Goal: Information Seeking & Learning: Learn about a topic

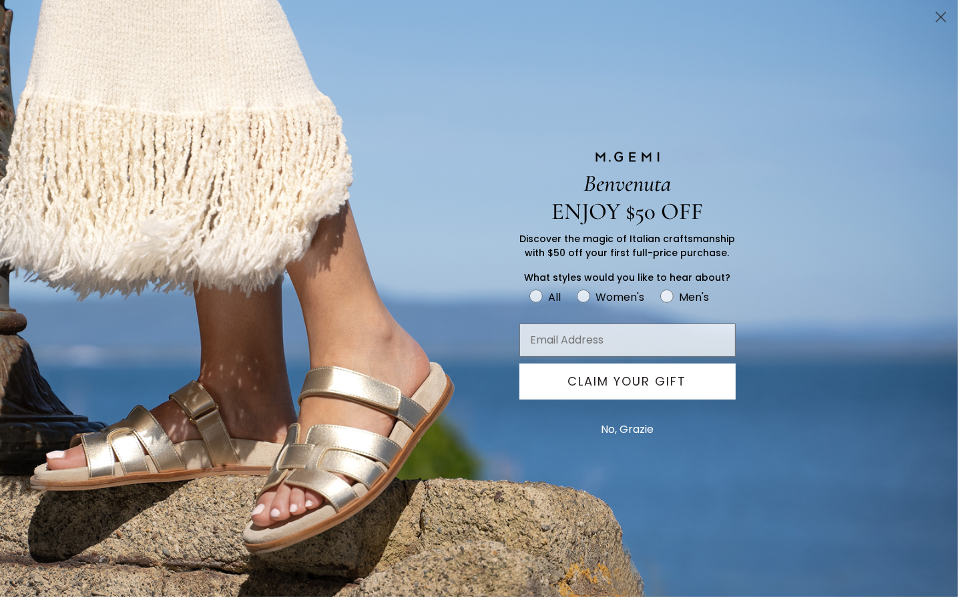
click at [943, 15] on icon "Close dialog" at bounding box center [940, 17] width 9 height 9
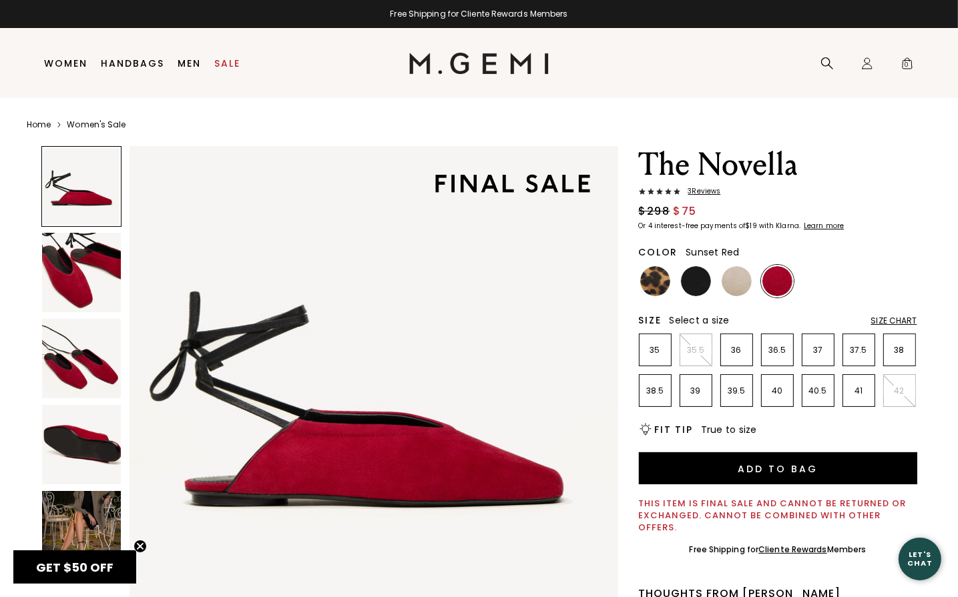
click at [98, 455] on img at bounding box center [81, 444] width 79 height 79
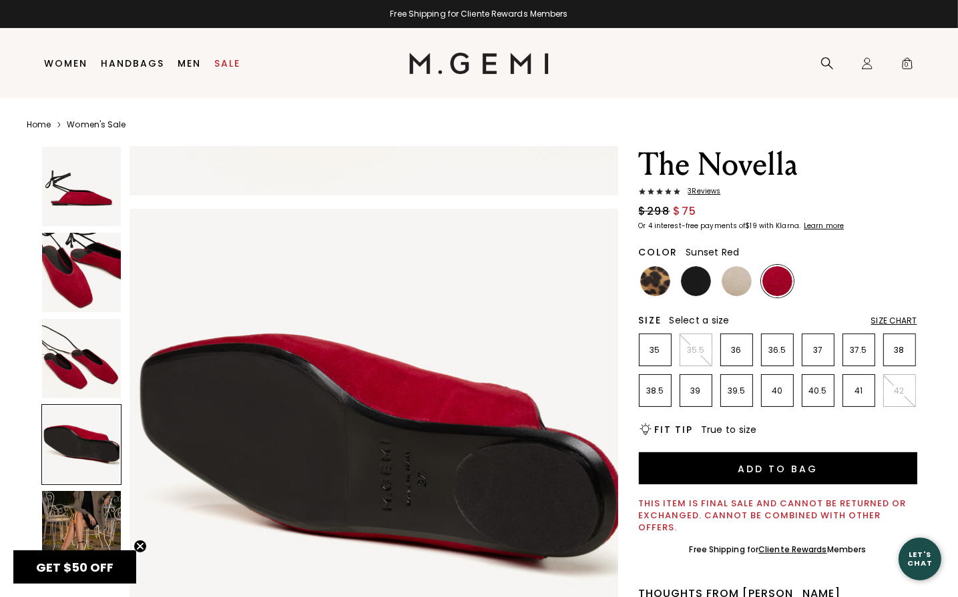
scroll to position [1463, 0]
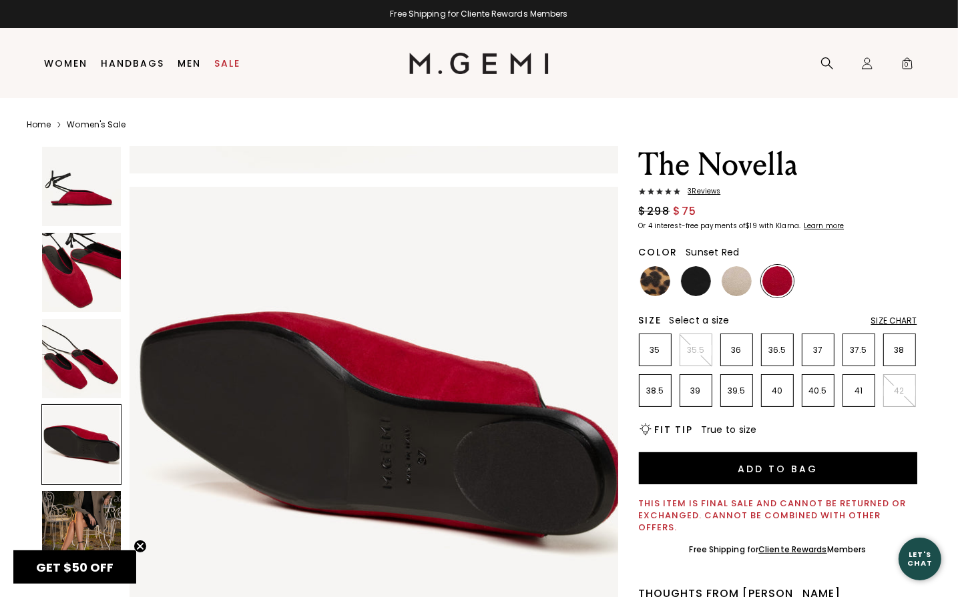
click at [55, 366] on img at bounding box center [81, 358] width 79 height 79
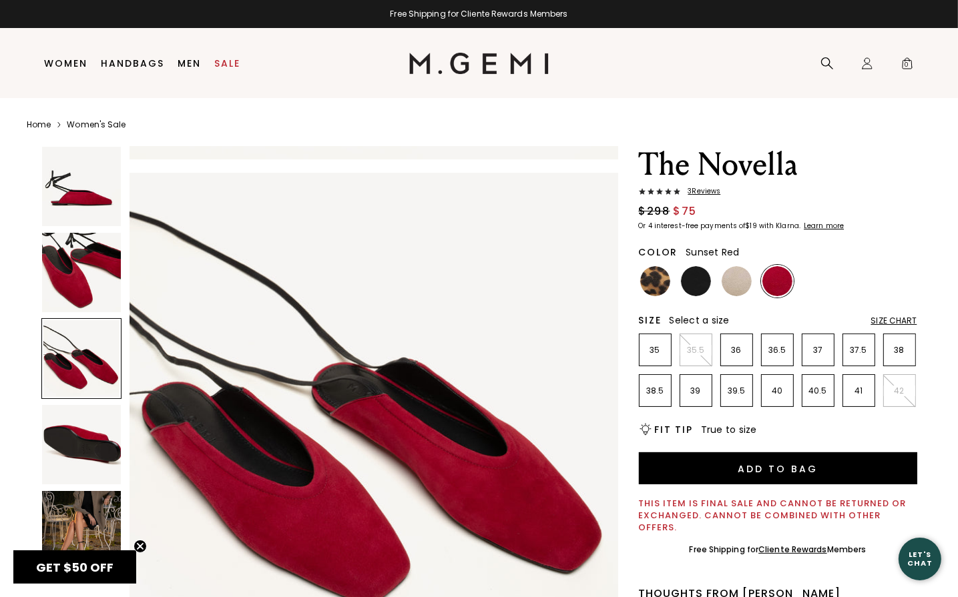
click at [69, 300] on img at bounding box center [81, 272] width 79 height 79
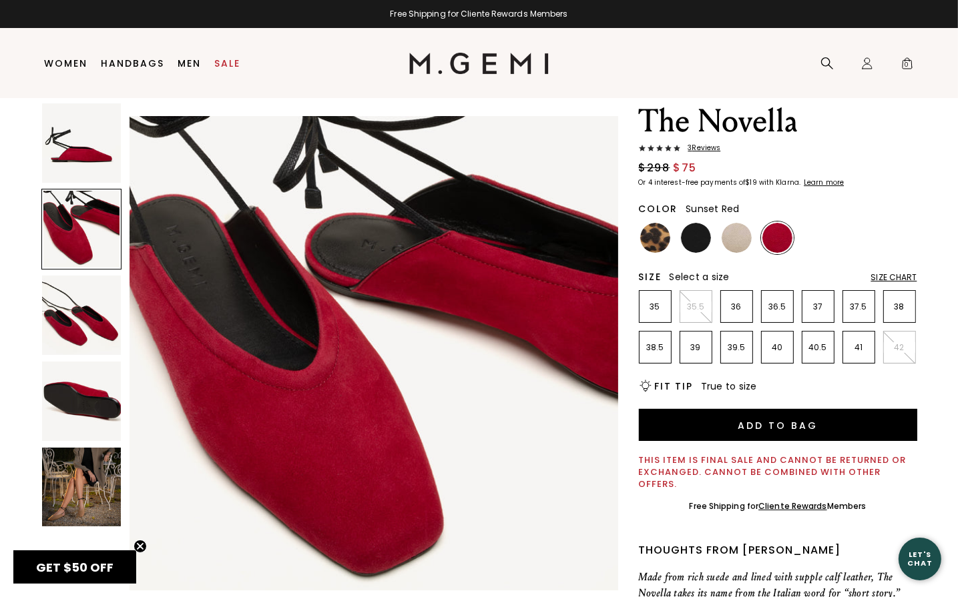
scroll to position [38, 0]
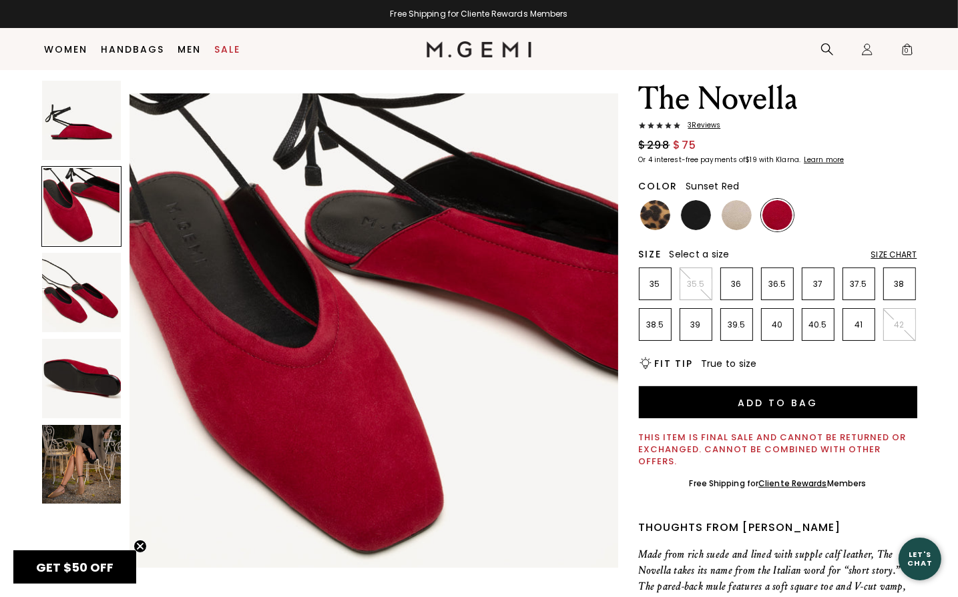
click at [93, 473] on img at bounding box center [81, 464] width 79 height 79
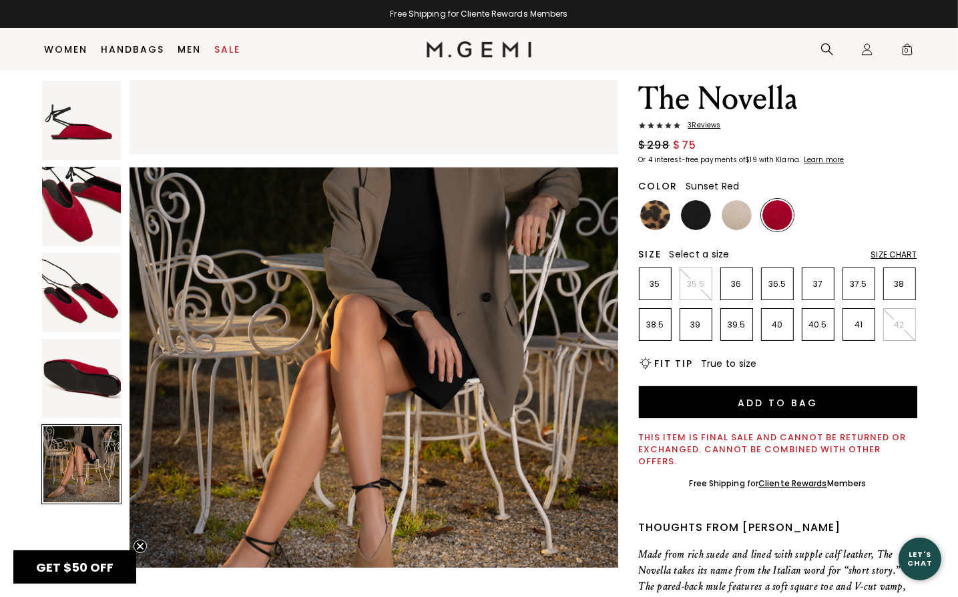
scroll to position [1952, 0]
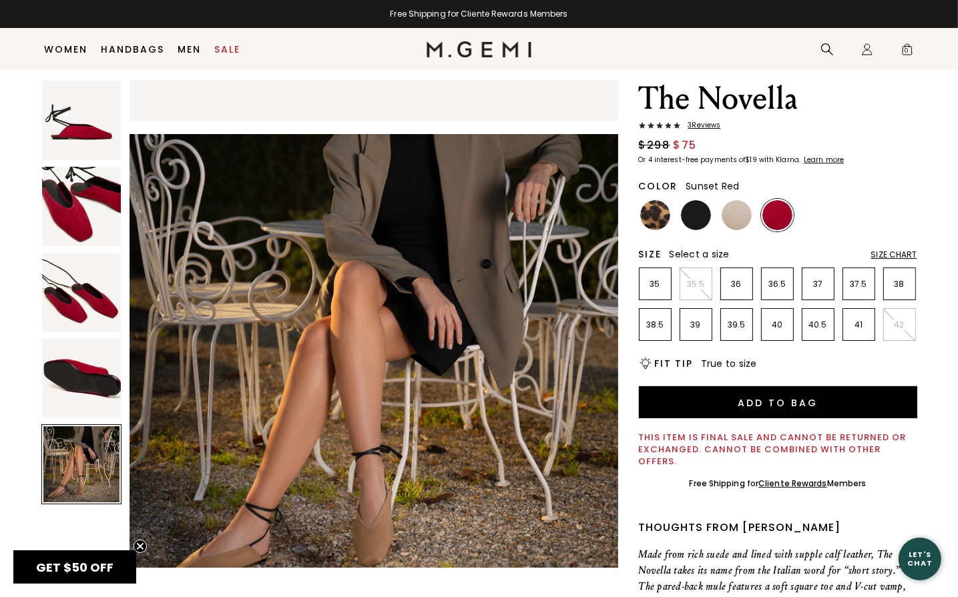
click at [83, 314] on img at bounding box center [81, 292] width 79 height 79
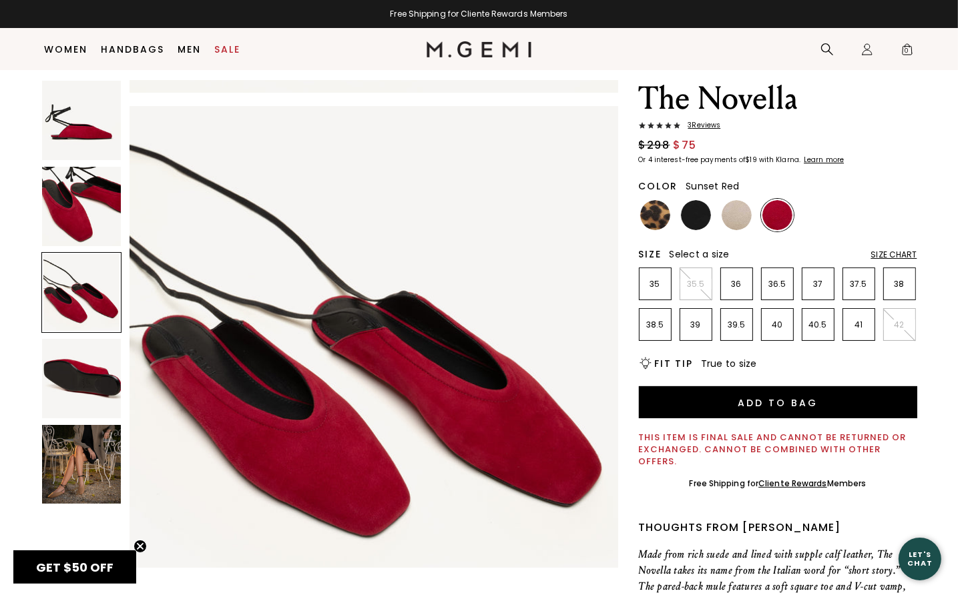
scroll to position [976, 0]
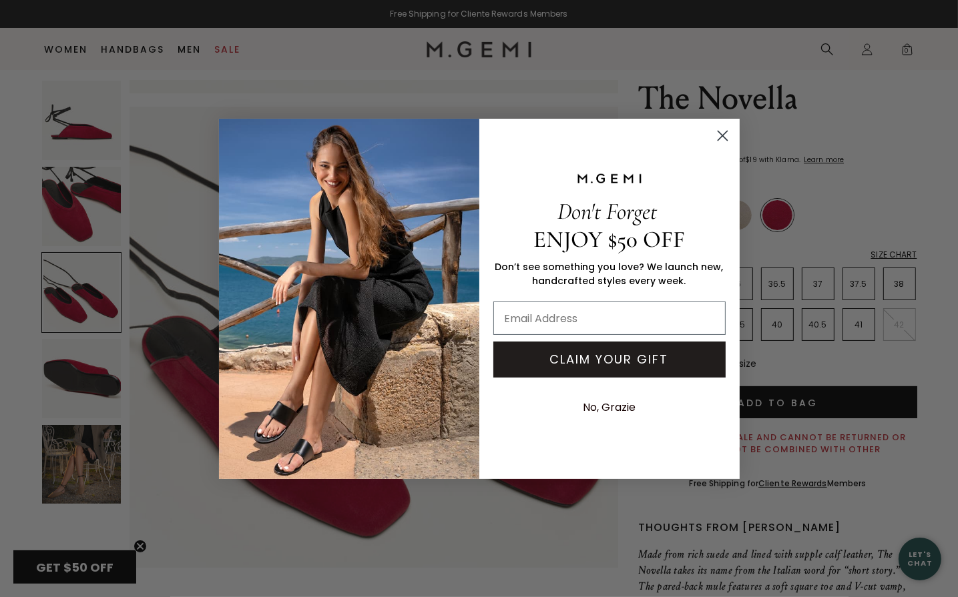
click at [719, 134] on circle "Close dialog" at bounding box center [722, 135] width 22 height 22
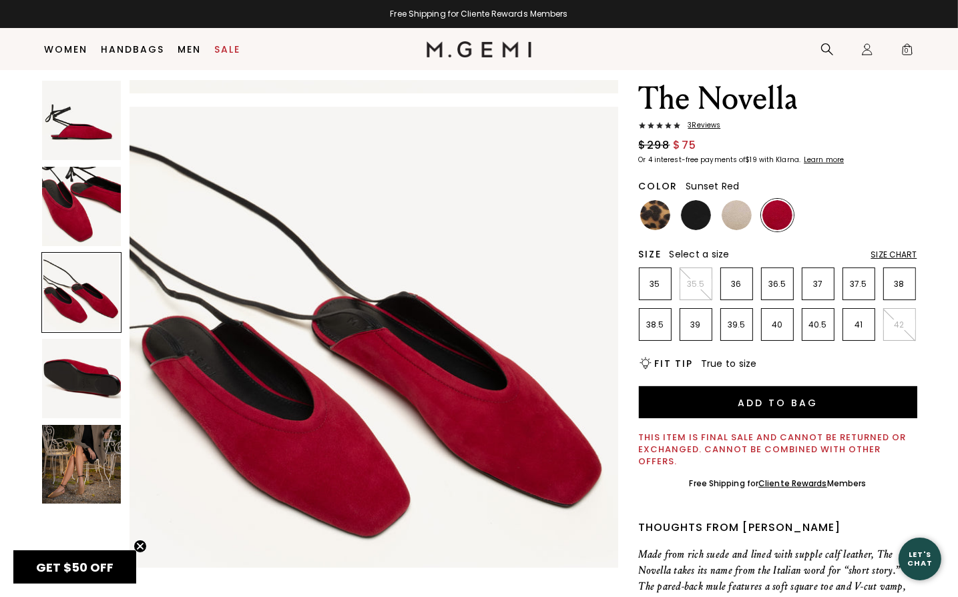
click at [904, 250] on div "Size Chart" at bounding box center [894, 255] width 46 height 11
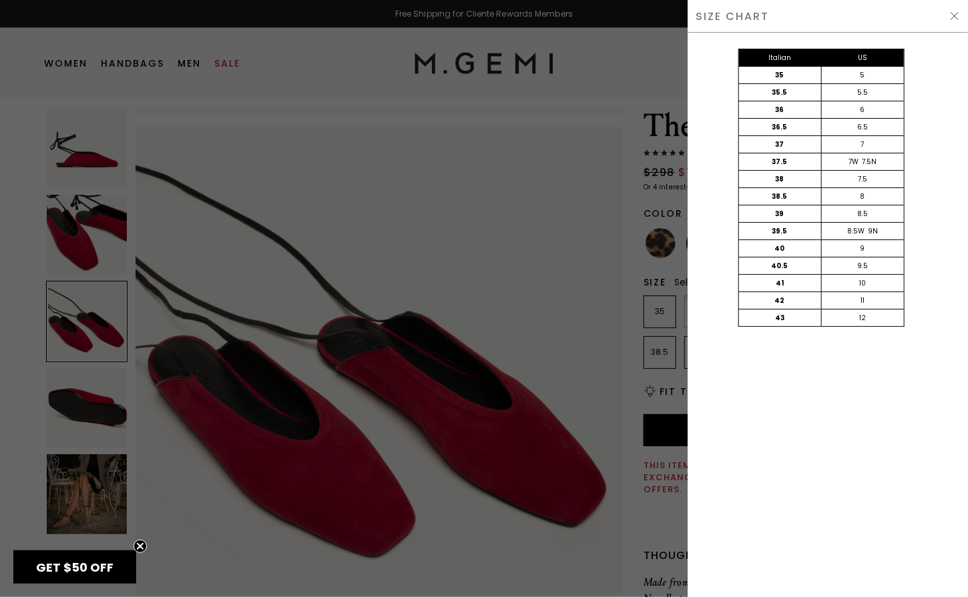
scroll to position [981, 0]
click at [953, 15] on img at bounding box center [954, 16] width 11 height 11
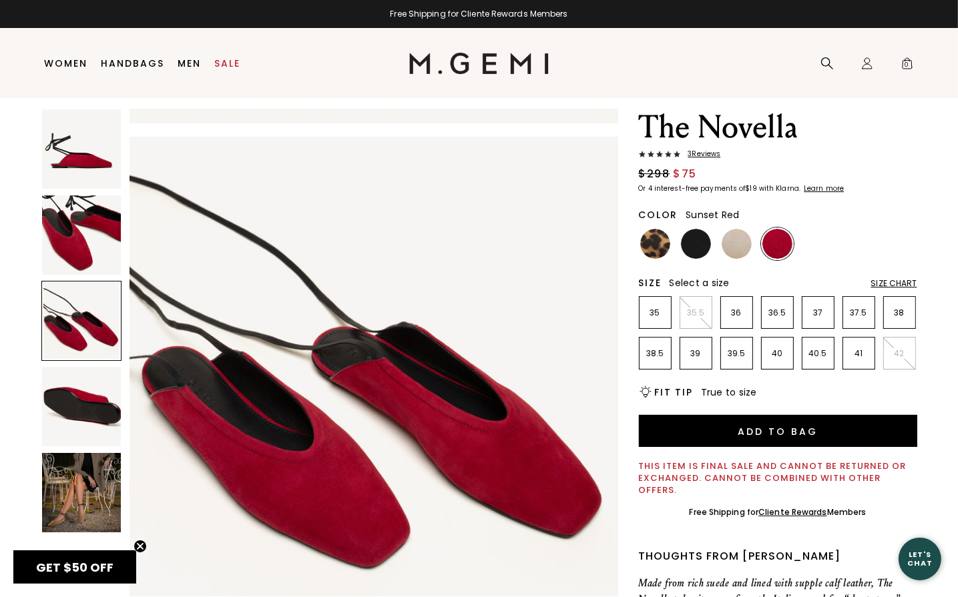
scroll to position [976, 0]
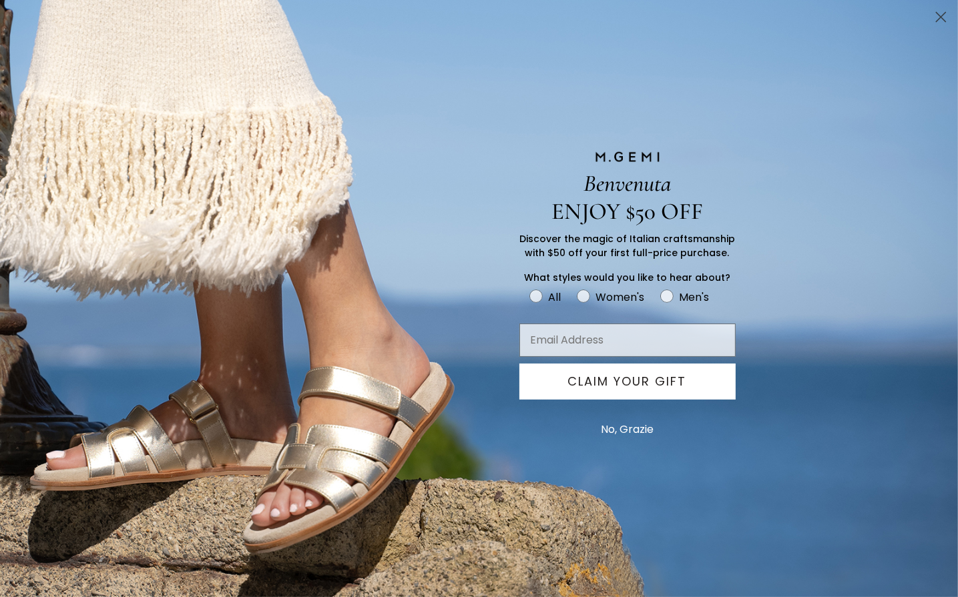
click at [934, 16] on circle "Close dialog" at bounding box center [941, 17] width 22 height 22
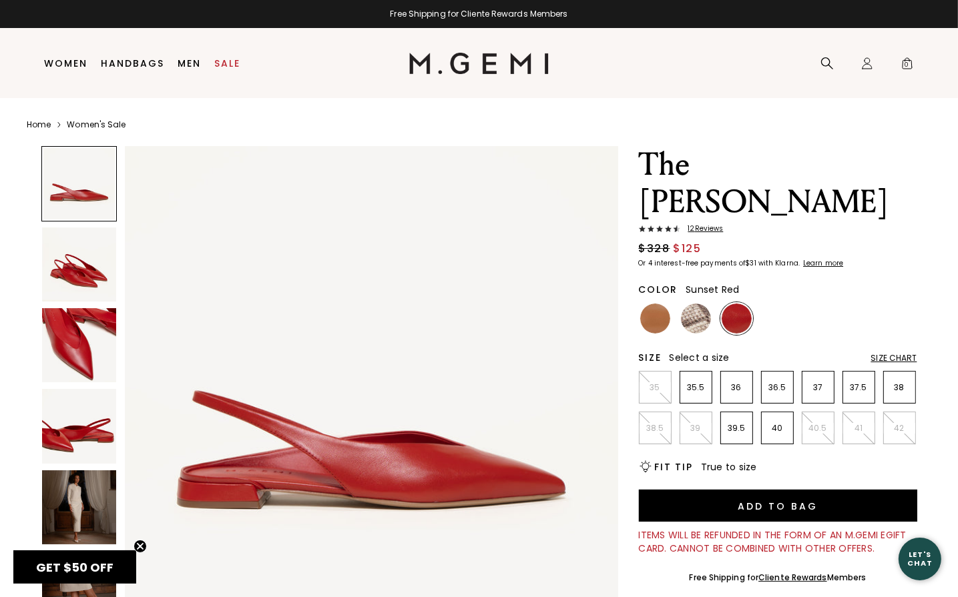
click at [69, 412] on img at bounding box center [79, 426] width 74 height 74
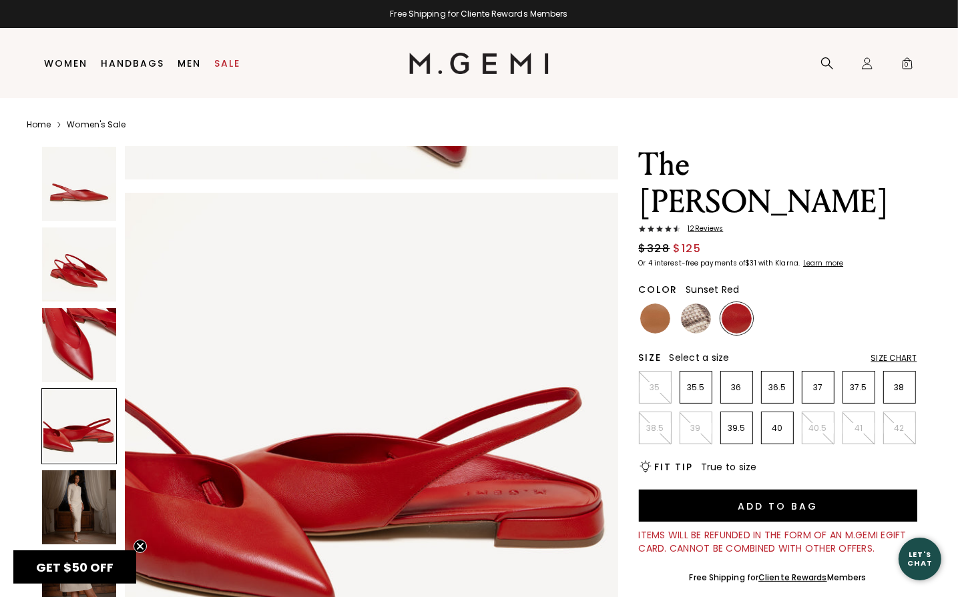
scroll to position [1479, 0]
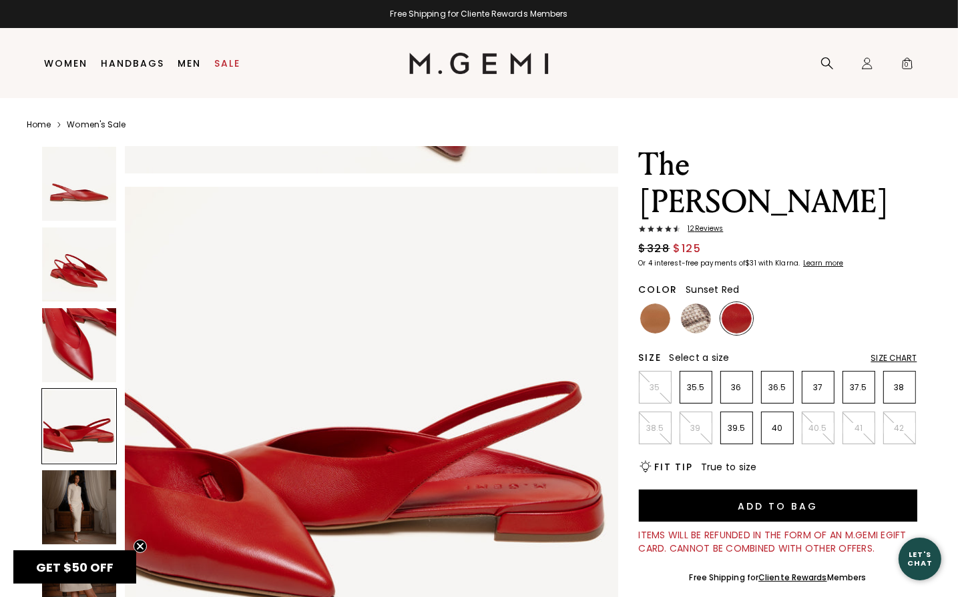
click at [24, 334] on section "Home Women's Sale The [PERSON_NAME] 12 Review s $328 $125 Or 4 interest-free pa…" at bounding box center [479, 572] width 958 height 948
click at [69, 334] on img at bounding box center [79, 345] width 74 height 74
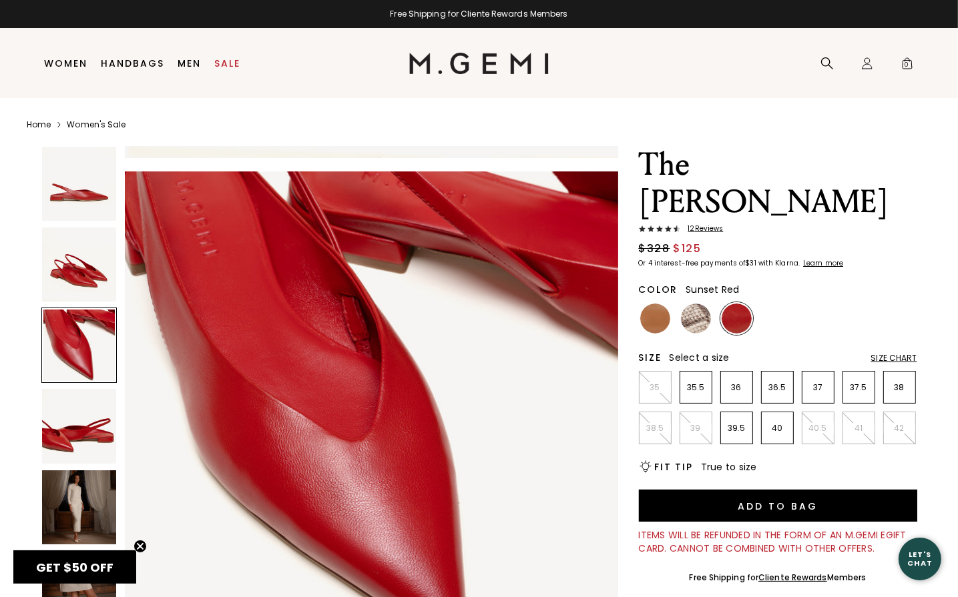
scroll to position [986, 0]
